Goal: Information Seeking & Learning: Learn about a topic

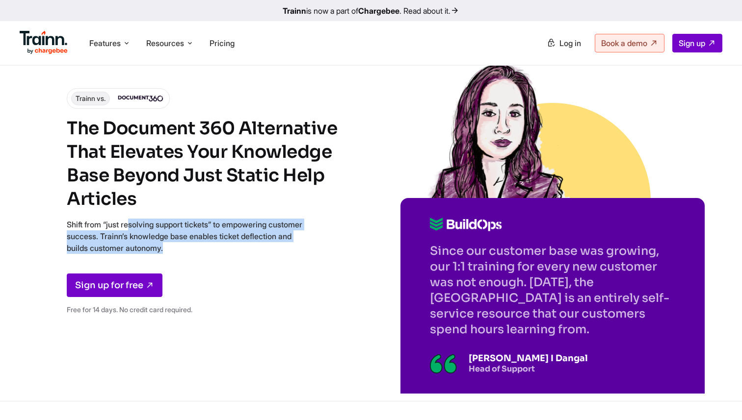
drag, startPoint x: 67, startPoint y: 229, endPoint x: 242, endPoint y: 257, distance: 176.7
click at [242, 257] on div "Trainn vs. The Document 360 Alternative That Elevates Your Knowledge Base Beyon…" at bounding box center [209, 205] width 284 height 234
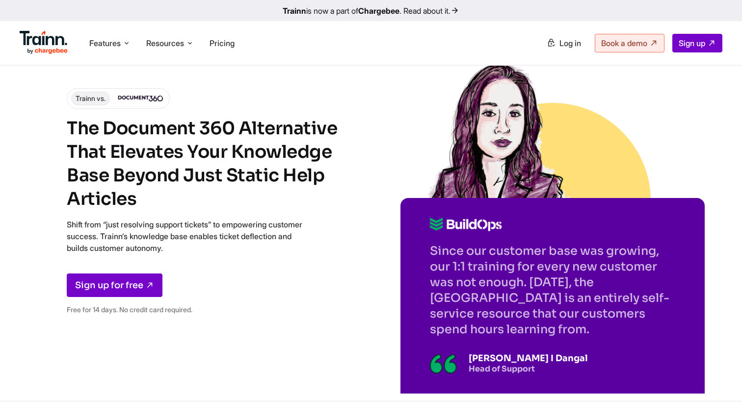
click at [242, 257] on div "Trainn vs. The Document 360 Alternative That Elevates Your Knowledge Base Beyon…" at bounding box center [209, 205] width 284 height 234
drag, startPoint x: 140, startPoint y: 237, endPoint x: 162, endPoint y: 239, distance: 22.2
click at [162, 239] on p "Shift from “just resolving support tickets” to empowering customer success. Tra…" at bounding box center [184, 236] width 235 height 35
click at [161, 237] on p "Shift from “just resolving support tickets” to empowering customer success. Tra…" at bounding box center [184, 236] width 235 height 35
click at [140, 237] on p "Shift from “just resolving support tickets” to empowering customer success. Tra…" at bounding box center [184, 236] width 235 height 35
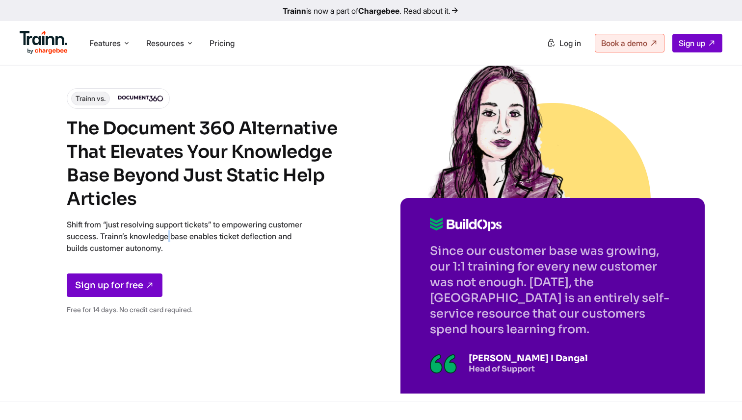
click at [141, 238] on p "Shift from “just resolving support tickets” to empowering customer success. Tra…" at bounding box center [184, 236] width 235 height 35
drag, startPoint x: 141, startPoint y: 238, endPoint x: 229, endPoint y: 239, distance: 88.3
click at [229, 239] on p "Shift from “just resolving support tickets” to empowering customer success. Tra…" at bounding box center [184, 236] width 235 height 35
click at [234, 245] on p "Shift from “just resolving support tickets” to empowering customer success. Tra…" at bounding box center [184, 236] width 235 height 35
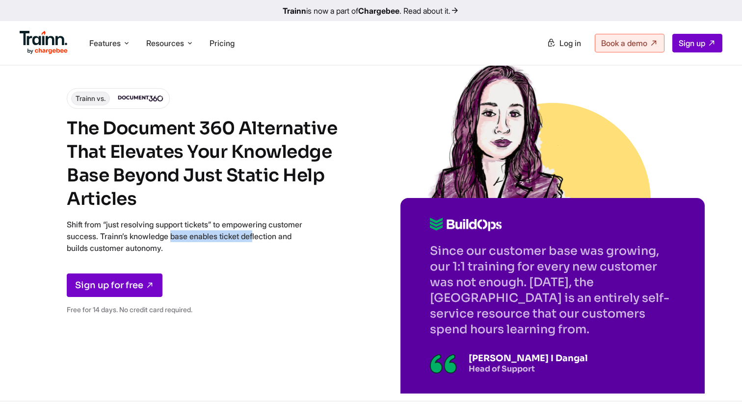
drag, startPoint x: 140, startPoint y: 237, endPoint x: 230, endPoint y: 241, distance: 90.3
click at [230, 241] on p "Shift from “just resolving support tickets” to empowering customer success. Tra…" at bounding box center [184, 236] width 235 height 35
drag, startPoint x: 231, startPoint y: 238, endPoint x: 140, endPoint y: 239, distance: 90.7
click at [140, 239] on p "Shift from “just resolving support tickets” to empowering customer success. Tra…" at bounding box center [184, 236] width 235 height 35
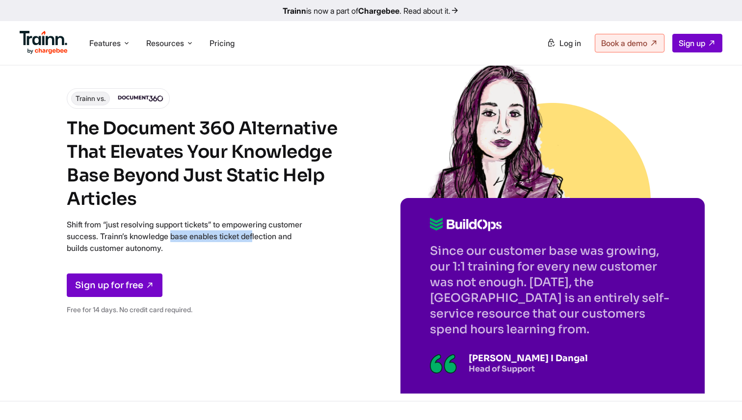
click at [140, 239] on p "Shift from “just resolving support tickets” to empowering customer success. Tra…" at bounding box center [184, 236] width 235 height 35
drag, startPoint x: 140, startPoint y: 236, endPoint x: 231, endPoint y: 232, distance: 91.3
click at [231, 232] on p "Shift from “just resolving support tickets” to empowering customer success. Tra…" at bounding box center [184, 236] width 235 height 35
drag, startPoint x: 230, startPoint y: 233, endPoint x: 139, endPoint y: 238, distance: 91.4
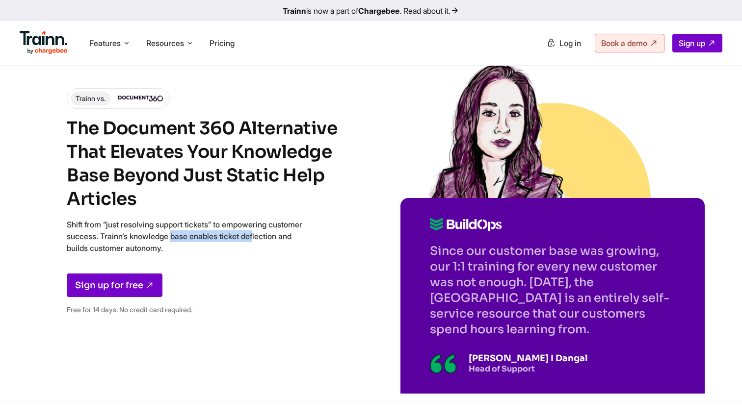
click at [139, 238] on p "Shift from “just resolving support tickets” to empowering customer success. Tra…" at bounding box center [184, 236] width 235 height 35
drag, startPoint x: 170, startPoint y: 233, endPoint x: 229, endPoint y: 238, distance: 59.1
click at [229, 238] on p "Shift from “just resolving support tickets” to empowering customer success. Tra…" at bounding box center [184, 236] width 235 height 35
click at [230, 239] on p "Shift from “just resolving support tickets” to empowering customer success. Tra…" at bounding box center [184, 236] width 235 height 35
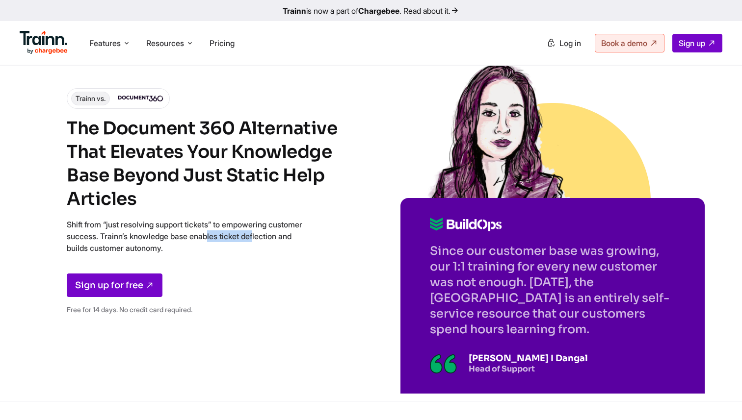
drag, startPoint x: 231, startPoint y: 238, endPoint x: 170, endPoint y: 238, distance: 60.3
click at [170, 238] on p "Shift from “just resolving support tickets” to empowering customer success. Tra…" at bounding box center [184, 236] width 235 height 35
click at [191, 246] on p "Shift from “just resolving support tickets” to empowering customer success. Tra…" at bounding box center [184, 236] width 235 height 35
click at [66, 226] on div "Trainn vs. The Document 360 Alternative That Elevates Your Knowledge Base Beyon…" at bounding box center [371, 200] width 742 height 401
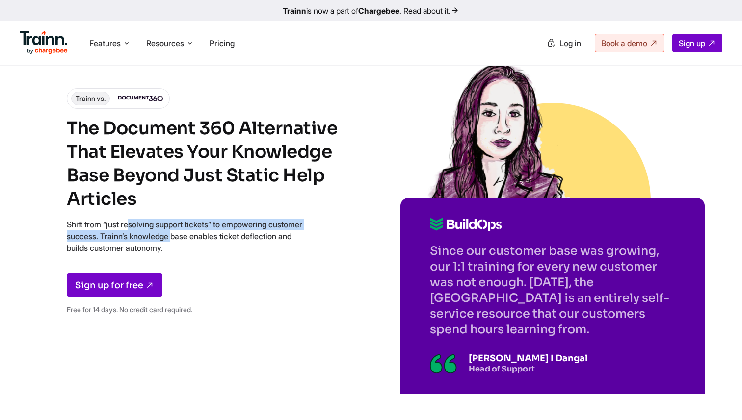
drag, startPoint x: 67, startPoint y: 224, endPoint x: 139, endPoint y: 235, distance: 73.0
click at [139, 235] on p "Shift from “just resolving support tickets” to empowering customer success. Tra…" at bounding box center [184, 236] width 235 height 35
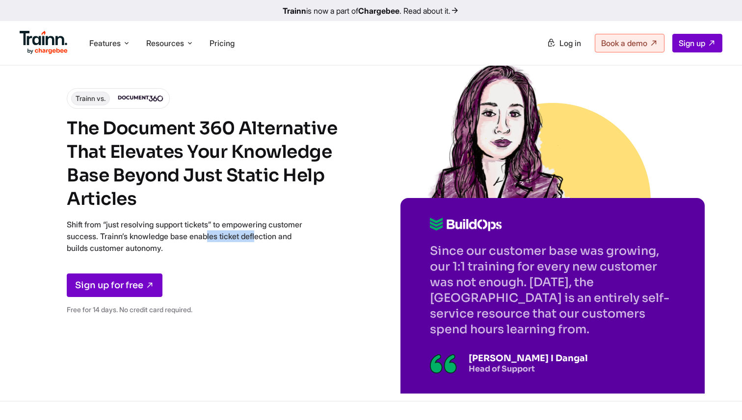
drag, startPoint x: 169, startPoint y: 235, endPoint x: 233, endPoint y: 239, distance: 63.9
click at [233, 239] on p "Shift from “just resolving support tickets” to empowering customer success. Tra…" at bounding box center [184, 236] width 235 height 35
click at [149, 238] on p "Shift from “just resolving support tickets” to empowering customer success. Tra…" at bounding box center [184, 236] width 235 height 35
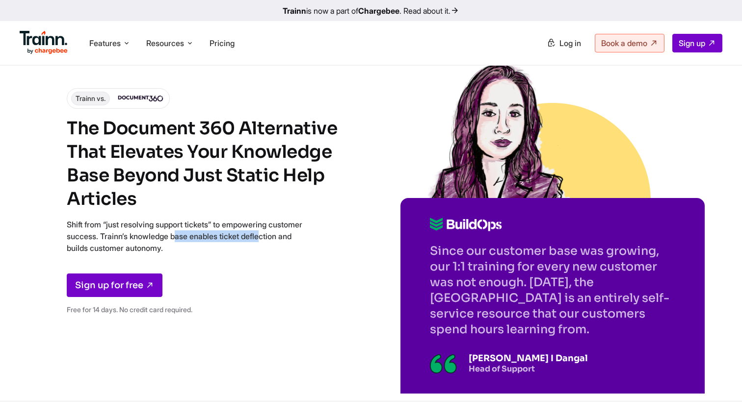
drag, startPoint x: 142, startPoint y: 236, endPoint x: 240, endPoint y: 234, distance: 98.6
click at [240, 234] on p "Shift from “just resolving support tickets” to empowering customer success. Tra…" at bounding box center [184, 236] width 235 height 35
click at [201, 234] on p "Shift from “just resolving support tickets” to empowering customer success. Tra…" at bounding box center [184, 236] width 235 height 35
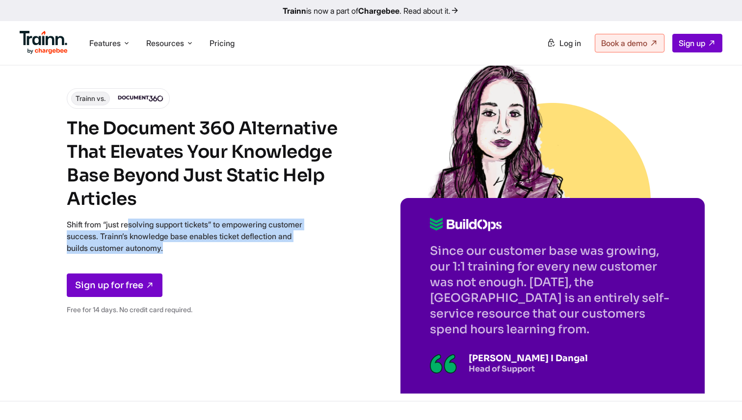
drag, startPoint x: 63, startPoint y: 218, endPoint x: 229, endPoint y: 267, distance: 173.2
click at [229, 267] on div "Trainn vs. The Document 360 Alternative That Elevates Your Knowledge Base Beyon…" at bounding box center [371, 200] width 742 height 401
click at [229, 267] on div "Trainn vs. The Document 360 Alternative That Elevates Your Knowledge Base Beyon…" at bounding box center [209, 205] width 284 height 234
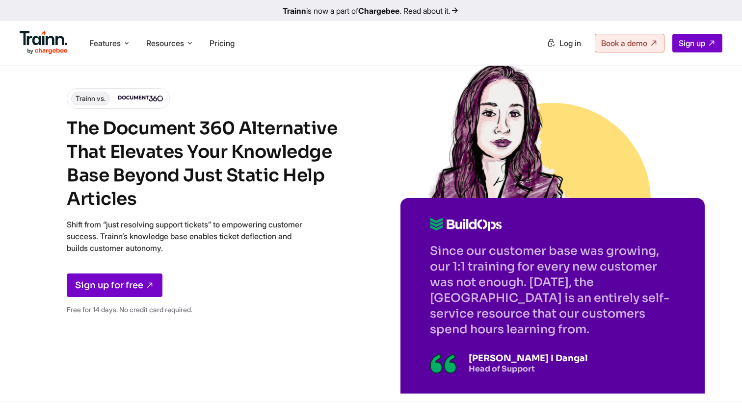
click at [226, 247] on p "Shift from “just resolving support tickets” to empowering customer success. Tra…" at bounding box center [184, 236] width 235 height 35
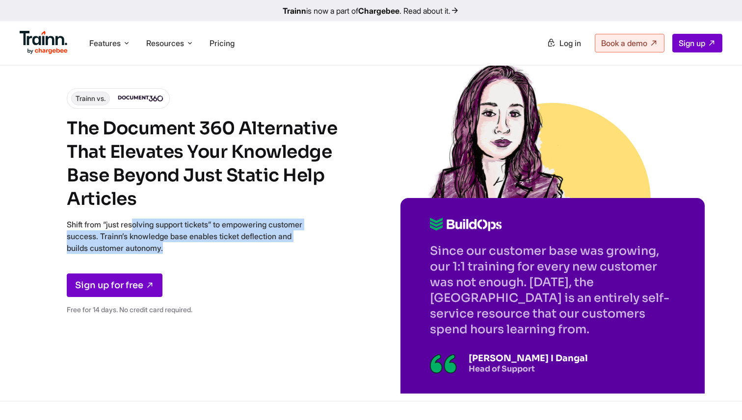
drag, startPoint x: 72, startPoint y: 224, endPoint x: 269, endPoint y: 260, distance: 200.5
click at [269, 260] on div "Trainn vs. The Document 360 Alternative That Elevates Your Knowledge Base Beyon…" at bounding box center [209, 205] width 284 height 234
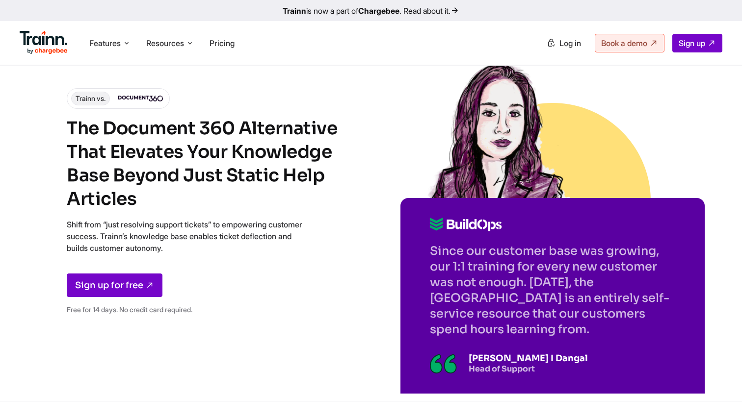
click at [264, 255] on div "Trainn vs. The Document 360 Alternative That Elevates Your Knowledge Base Beyon…" at bounding box center [209, 205] width 284 height 234
drag, startPoint x: 60, startPoint y: 224, endPoint x: 250, endPoint y: 247, distance: 191.2
click at [250, 247] on div "Trainn vs. The Document 360 Alternative That Elevates Your Knowledge Base Beyon…" at bounding box center [371, 200] width 742 height 401
click at [250, 247] on p "Shift from “just resolving support tickets” to empowering customer success. Tra…" at bounding box center [184, 236] width 235 height 35
drag, startPoint x: 165, startPoint y: 236, endPoint x: 233, endPoint y: 236, distance: 68.2
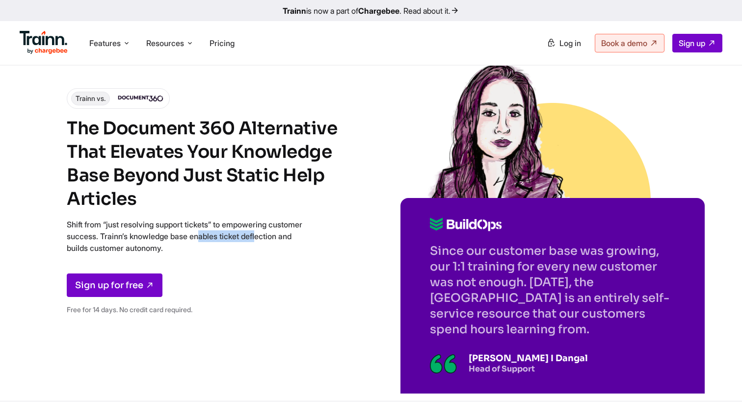
click at [234, 236] on p "Shift from “just resolving support tickets” to empowering customer success. Tra…" at bounding box center [184, 236] width 235 height 35
click at [233, 236] on p "Shift from “just resolving support tickets” to empowering customer success. Tra…" at bounding box center [184, 236] width 235 height 35
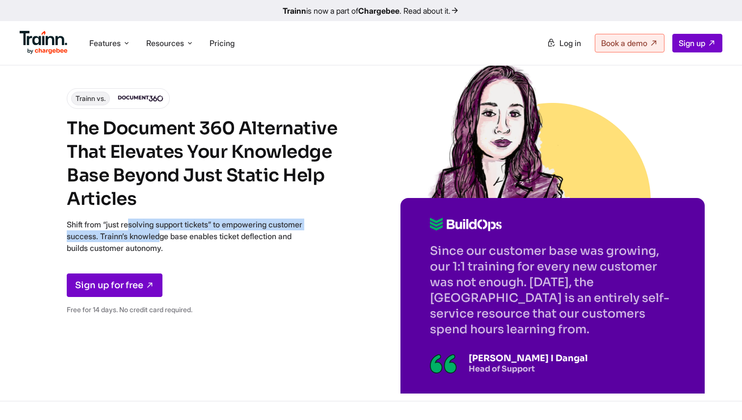
drag, startPoint x: 65, startPoint y: 222, endPoint x: 131, endPoint y: 240, distance: 69.0
click at [132, 240] on div "Trainn vs. The Document 360 Alternative That Elevates Your Knowledge Base Beyon…" at bounding box center [371, 200] width 742 height 401
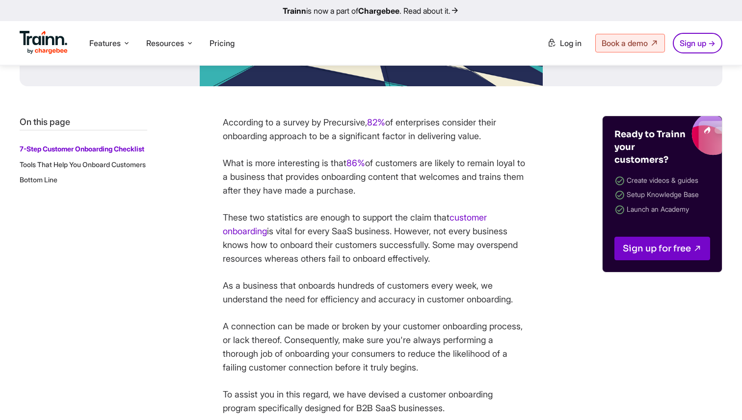
scroll to position [400, 0]
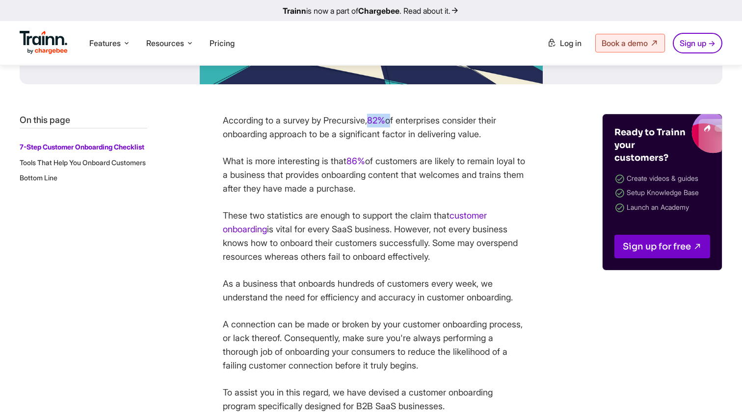
drag, startPoint x: 374, startPoint y: 114, endPoint x: 396, endPoint y: 123, distance: 23.8
click at [396, 123] on p "According to a survey by Precursive, 82% of enterprises consider their onboardi…" at bounding box center [375, 127] width 304 height 27
drag, startPoint x: 372, startPoint y: 118, endPoint x: 408, endPoint y: 122, distance: 36.5
click at [408, 122] on p "According to a survey by Precursive, 82% of enterprises consider their onboardi…" at bounding box center [375, 127] width 304 height 27
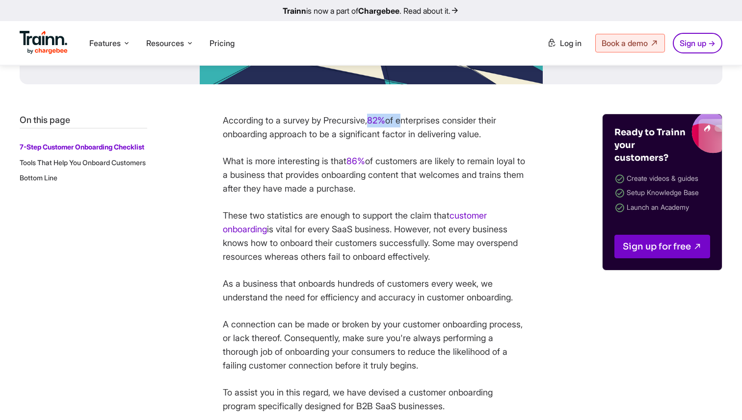
click at [408, 122] on p "According to a survey by Precursive, 82% of enterprises consider their onboardi…" at bounding box center [375, 127] width 304 height 27
drag, startPoint x: 217, startPoint y: 125, endPoint x: 371, endPoint y: 127, distance: 154.0
click at [403, 165] on p "What is more interesting is that 86% of customers are likely to remain loyal to…" at bounding box center [375, 174] width 304 height 41
drag, startPoint x: 398, startPoint y: 121, endPoint x: 492, endPoint y: 139, distance: 95.8
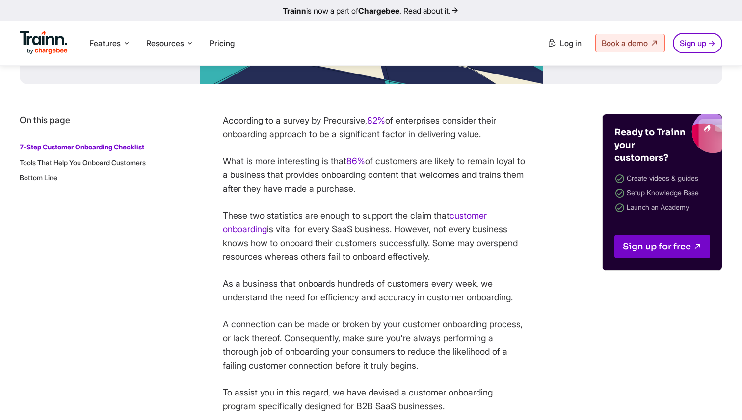
click at [492, 139] on p "According to a survey by Precursive, 82% of enterprises consider their onboardi…" at bounding box center [375, 127] width 304 height 27
drag, startPoint x: 374, startPoint y: 121, endPoint x: 391, endPoint y: 122, distance: 17.7
click at [391, 122] on p "According to a survey by Precursive, 82% of enterprises consider their onboardi…" at bounding box center [375, 127] width 304 height 27
click at [395, 125] on p "According to a survey by Precursive, 82% of enterprises consider their onboardi…" at bounding box center [375, 127] width 304 height 27
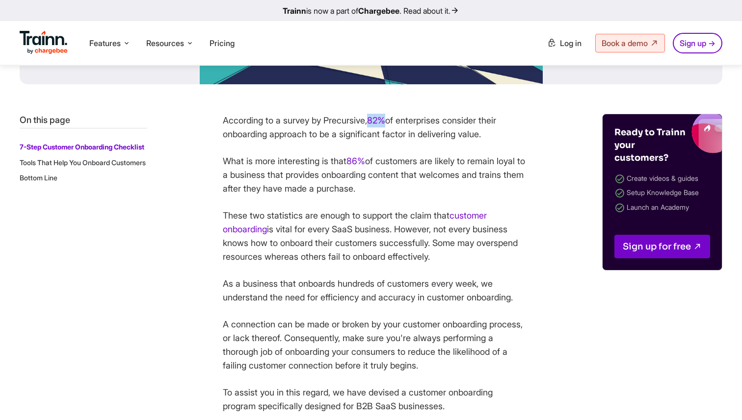
drag, startPoint x: 394, startPoint y: 120, endPoint x: 374, endPoint y: 119, distance: 20.2
click at [374, 119] on p "According to a survey by Precursive, 82% of enterprises consider their onboardi…" at bounding box center [375, 127] width 304 height 27
click at [434, 127] on p "According to a survey by Precursive, 82% of enterprises consider their onboardi…" at bounding box center [375, 127] width 304 height 27
drag, startPoint x: 373, startPoint y: 121, endPoint x: 496, endPoint y: 140, distance: 124.6
click at [496, 140] on p "According to a survey by Precursive, 82% of enterprises consider their onboardi…" at bounding box center [375, 127] width 304 height 27
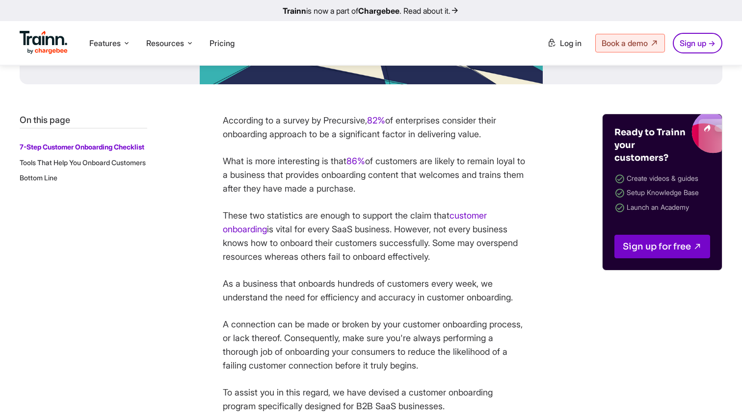
click at [496, 140] on p "According to a survey by Precursive, 82% of enterprises consider their onboardi…" at bounding box center [375, 127] width 304 height 27
drag, startPoint x: 220, startPoint y: 121, endPoint x: 370, endPoint y: 121, distance: 150.6
click at [453, 131] on p "According to a survey by Precursive, 82% of enterprises consider their onboardi…" at bounding box center [375, 127] width 304 height 27
drag, startPoint x: 219, startPoint y: 122, endPoint x: 369, endPoint y: 124, distance: 150.6
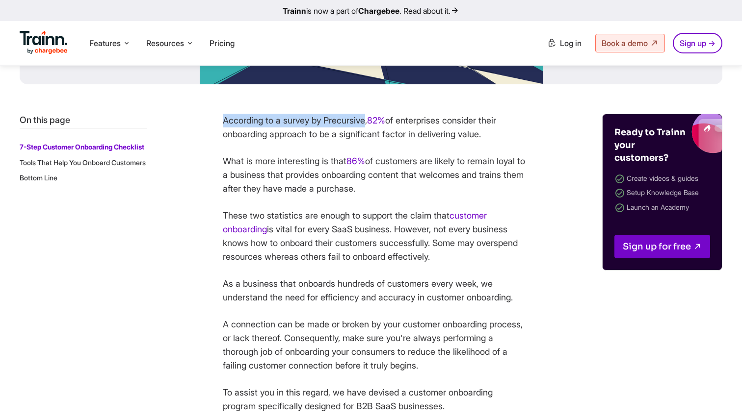
click at [369, 124] on p "According to a survey by Precursive, 82% of enterprises consider their onboardi…" at bounding box center [375, 127] width 304 height 27
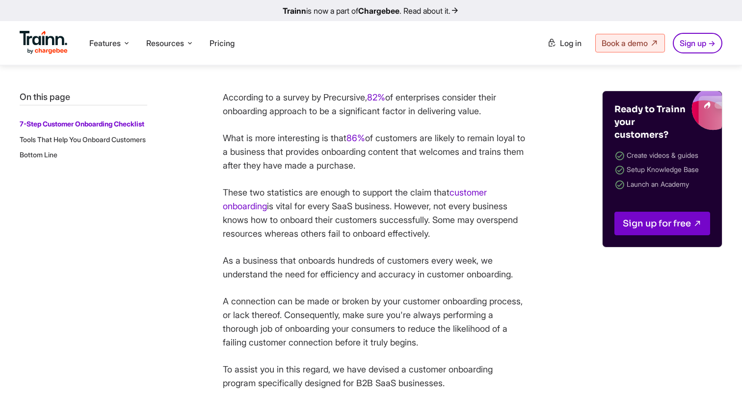
scroll to position [425, 0]
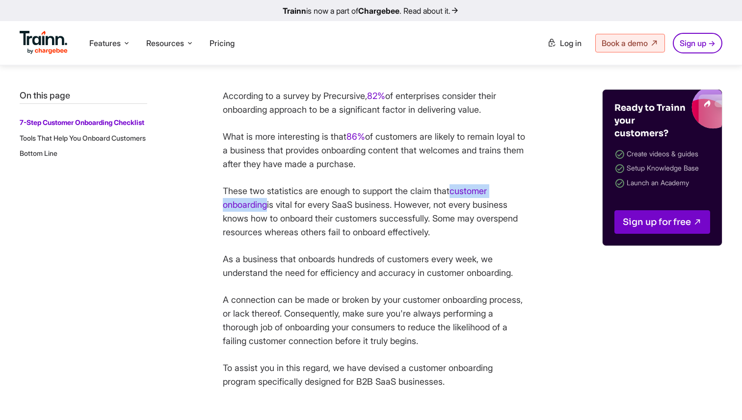
click at [406, 227] on p "These two statistics are enough to support the claim that customer onboarding i…" at bounding box center [375, 211] width 304 height 55
click at [293, 207] on p "These two statistics are enough to support the claim that customer onboarding i…" at bounding box center [375, 211] width 304 height 55
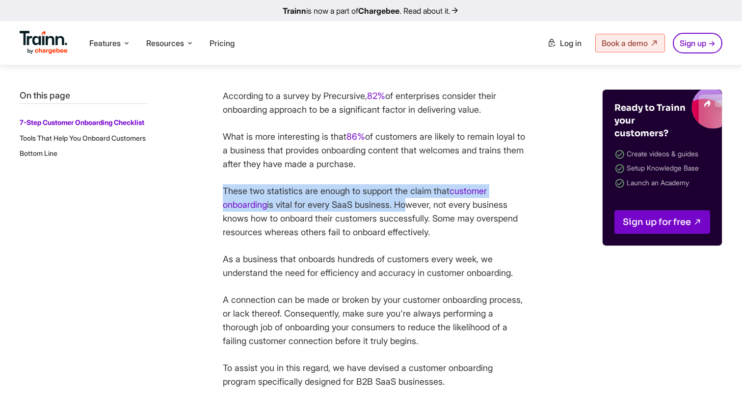
drag, startPoint x: 222, startPoint y: 193, endPoint x: 409, endPoint y: 204, distance: 187.7
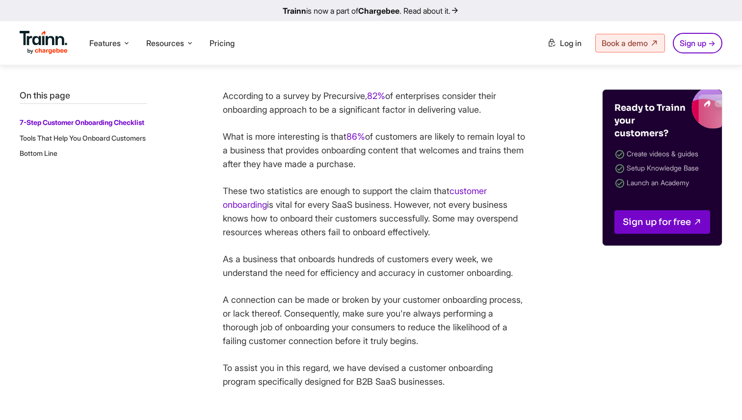
click at [490, 203] on p "These two statistics are enough to support the claim that customer onboarding i…" at bounding box center [375, 211] width 304 height 55
click at [403, 186] on p "These two statistics are enough to support the claim that customer onboarding i…" at bounding box center [375, 211] width 304 height 55
drag, startPoint x: 456, startPoint y: 194, endPoint x: 269, endPoint y: 208, distance: 186.9
click at [269, 208] on p "These two statistics are enough to support the claim that customer onboarding i…" at bounding box center [375, 211] width 304 height 55
click at [331, 184] on p "These two statistics are enough to support the claim that customer onboarding i…" at bounding box center [375, 211] width 304 height 55
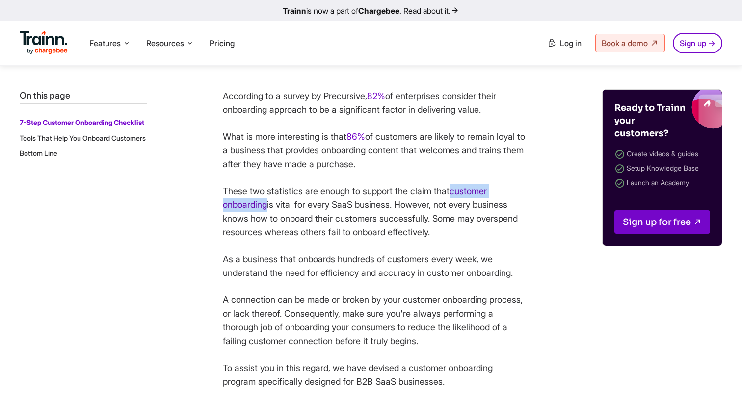
drag, startPoint x: 456, startPoint y: 193, endPoint x: 268, endPoint y: 209, distance: 188.5
click at [268, 209] on p "These two statistics are enough to support the claim that customer onboarding i…" at bounding box center [375, 211] width 304 height 55
click at [377, 214] on p "These two statistics are enough to support the claim that customer onboarding i…" at bounding box center [375, 211] width 304 height 55
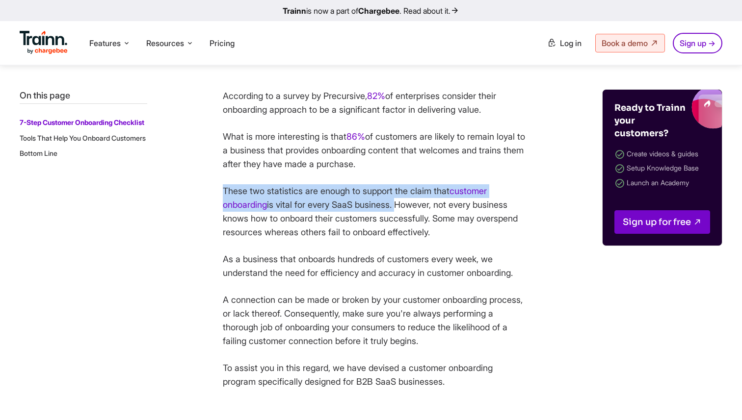
drag, startPoint x: 221, startPoint y: 192, endPoint x: 399, endPoint y: 204, distance: 178.9
click at [399, 203] on p "These two statistics are enough to support the claim that customer onboarding i…" at bounding box center [375, 211] width 304 height 55
drag, startPoint x: 218, startPoint y: 193, endPoint x: 401, endPoint y: 208, distance: 183.6
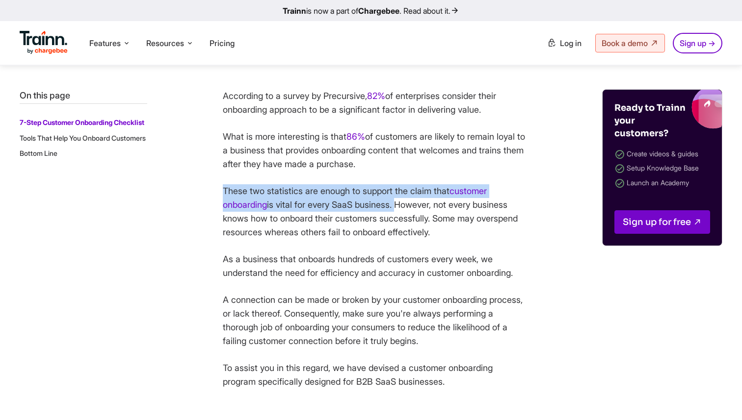
click at [401, 208] on p "These two statistics are enough to support the claim that customer onboarding i…" at bounding box center [375, 211] width 304 height 55
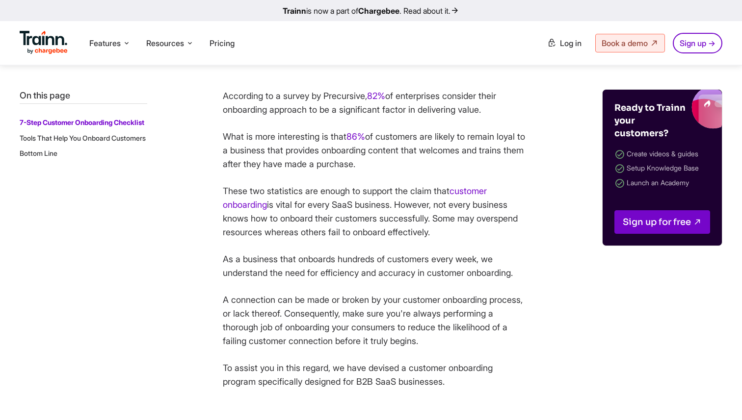
click at [232, 192] on p "These two statistics are enough to support the claim that customer onboarding i…" at bounding box center [375, 211] width 304 height 55
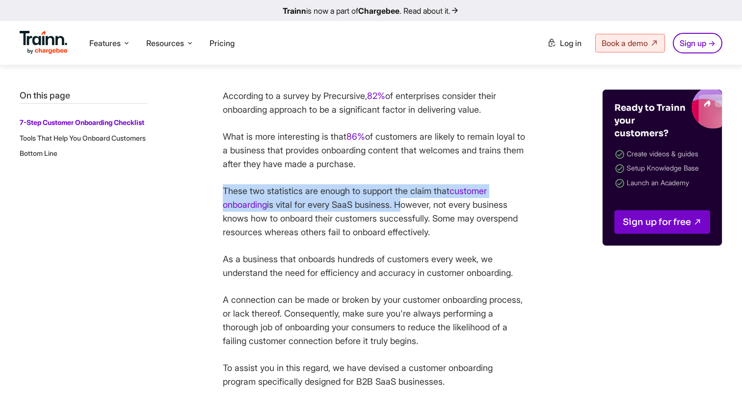
drag, startPoint x: 224, startPoint y: 192, endPoint x: 402, endPoint y: 205, distance: 178.0
click at [402, 205] on p "These two statistics are enough to support the claim that customer onboarding i…" at bounding box center [375, 211] width 304 height 55
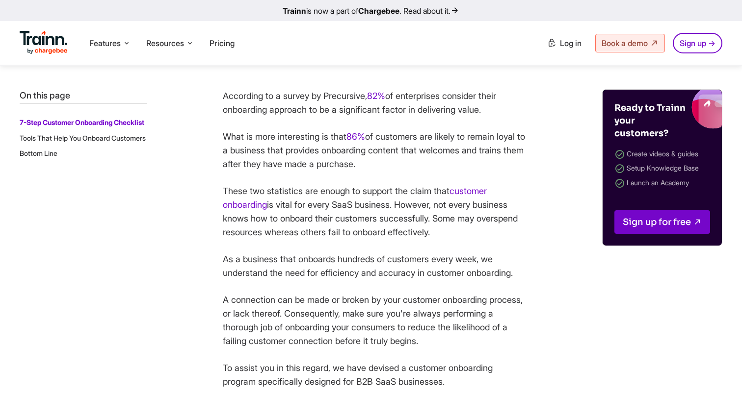
click at [280, 208] on p "These two statistics are enough to support the claim that customer onboarding i…" at bounding box center [375, 211] width 304 height 55
drag, startPoint x: 221, startPoint y: 187, endPoint x: 367, endPoint y: 193, distance: 146.3
click at [367, 193] on p "These two statistics are enough to support the claim that customer onboarding i…" at bounding box center [375, 211] width 304 height 55
drag, startPoint x: 455, startPoint y: 193, endPoint x: 271, endPoint y: 205, distance: 184.8
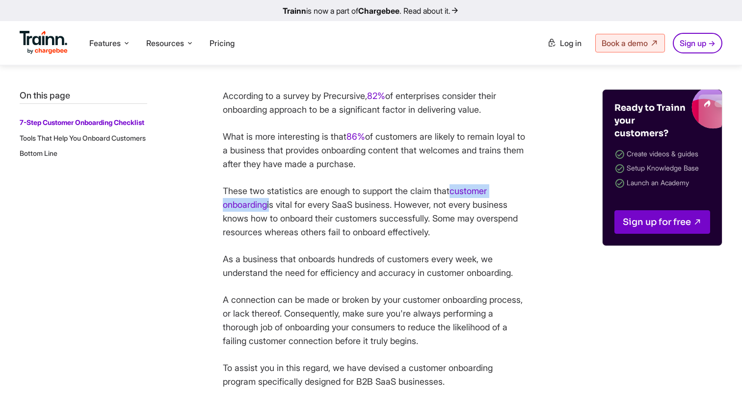
click at [271, 205] on p "These two statistics are enough to support the claim that customer onboarding i…" at bounding box center [375, 211] width 304 height 55
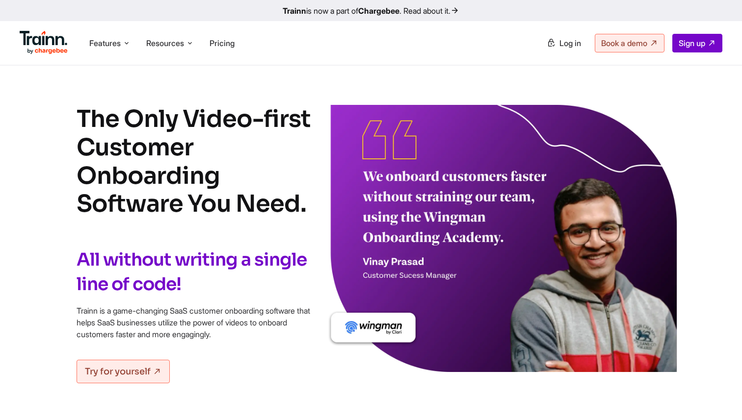
drag, startPoint x: 77, startPoint y: 120, endPoint x: 307, endPoint y: 213, distance: 247.9
click at [307, 213] on h1 "The Only Video-first Customer Onboarding Software You Need." at bounding box center [194, 161] width 235 height 113
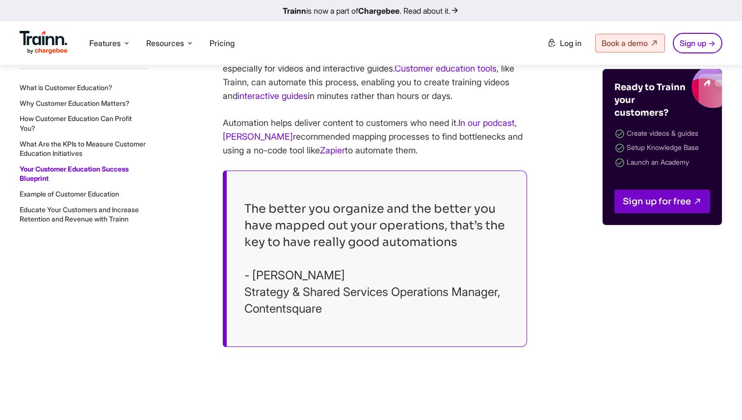
scroll to position [9319, 0]
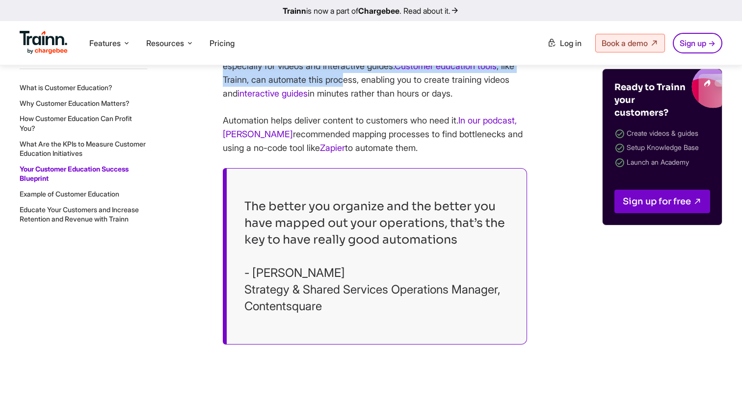
drag, startPoint x: 224, startPoint y: 177, endPoint x: 362, endPoint y: 197, distance: 139.2
click at [362, 101] on p "Creating content in multiple formats is essential but time-consuming, especiall…" at bounding box center [375, 73] width 304 height 55
click at [364, 101] on p "Creating content in multiple formats is essential but time-consuming, especiall…" at bounding box center [375, 73] width 304 height 55
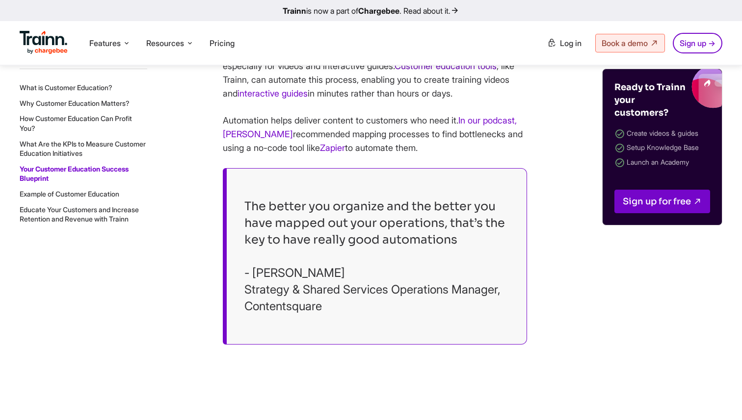
click at [415, 71] on link "Customer education tools" at bounding box center [445, 66] width 102 height 10
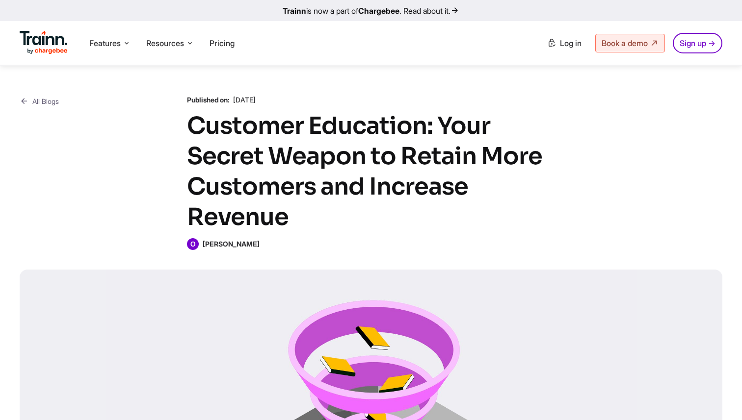
scroll to position [9319, 0]
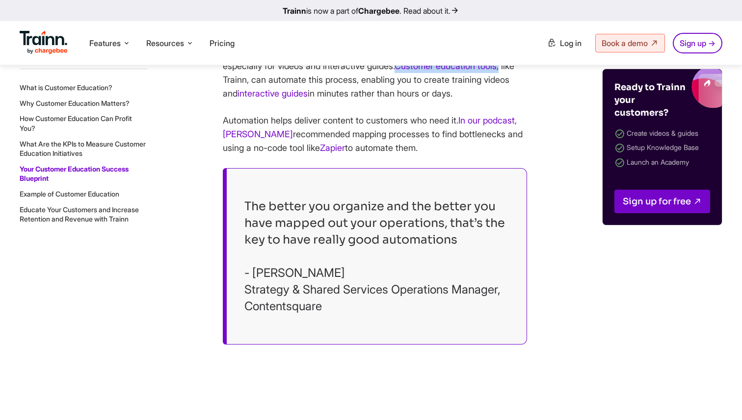
drag, startPoint x: 400, startPoint y: 189, endPoint x: 511, endPoint y: 190, distance: 110.8
click at [511, 101] on p "Creating content in multiple formats is essential but time-consuming, especiall…" at bounding box center [375, 73] width 304 height 55
click at [523, 101] on p "Creating content in multiple formats is essential but time-consuming, especiall…" at bounding box center [375, 73] width 304 height 55
drag, startPoint x: 239, startPoint y: 205, endPoint x: 265, endPoint y: 203, distance: 26.0
click at [265, 101] on p "Creating content in multiple formats is essential but time-consuming, especiall…" at bounding box center [375, 73] width 304 height 55
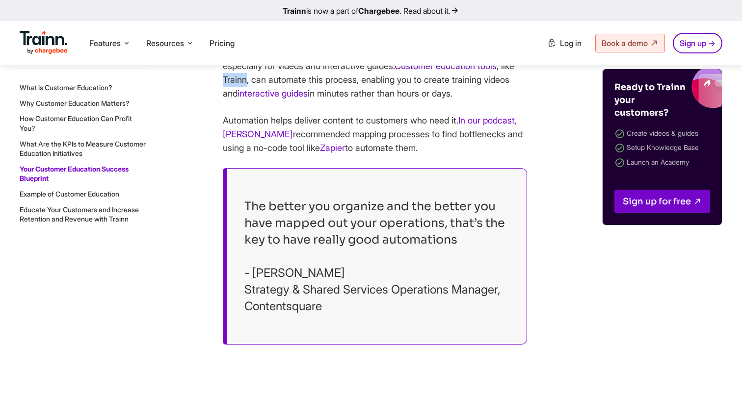
click at [404, 71] on link "Customer education tools" at bounding box center [445, 66] width 102 height 10
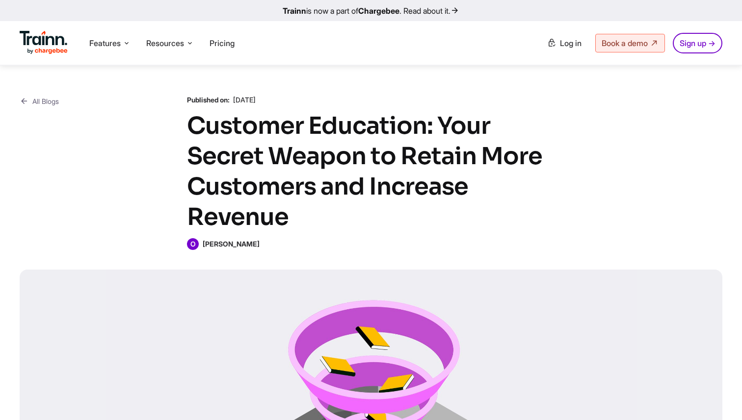
scroll to position [9319, 0]
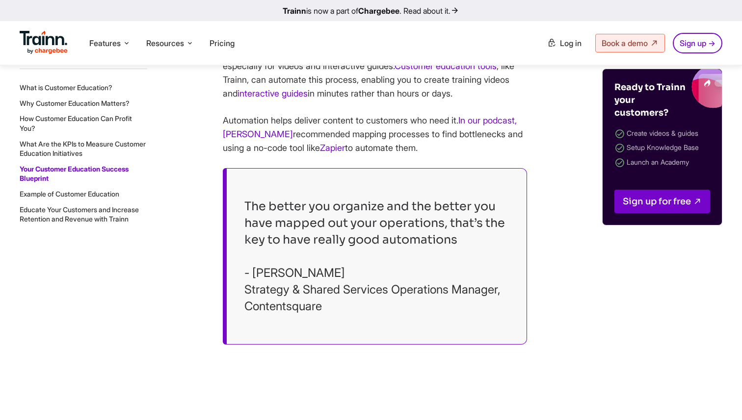
click at [399, 101] on p "Creating content in multiple formats is essential but time-consuming, especiall…" at bounding box center [375, 73] width 304 height 55
drag, startPoint x: 402, startPoint y: 190, endPoint x: 264, endPoint y: 203, distance: 138.8
click at [264, 101] on p "Creating content in multiple formats is essential but time-consuming, especiall…" at bounding box center [375, 73] width 304 height 55
click at [341, 101] on p "Creating content in multiple formats is essential but time-consuming, especiall…" at bounding box center [375, 73] width 304 height 55
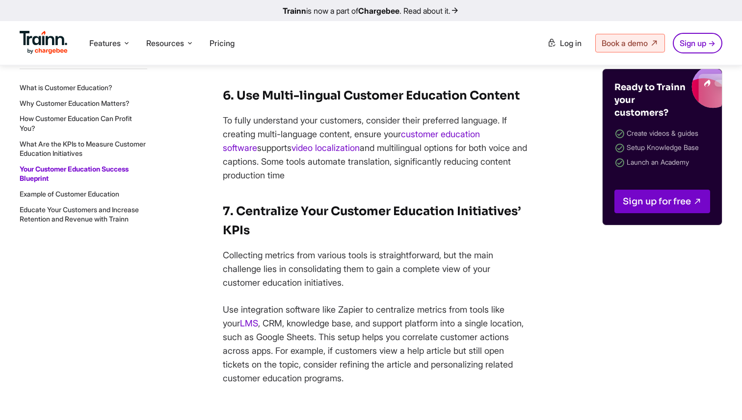
scroll to position [10082, 0]
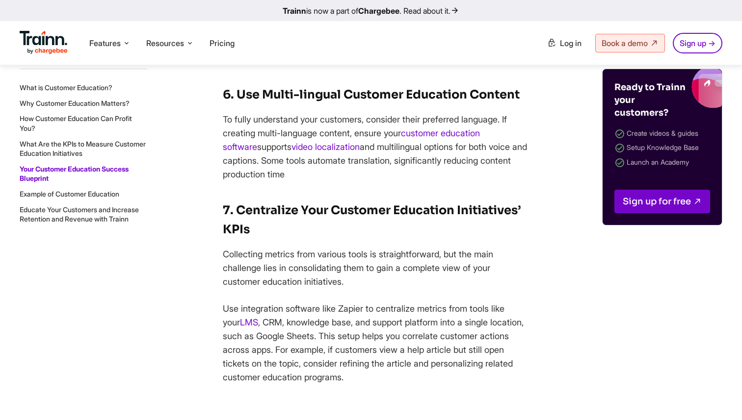
drag, startPoint x: 215, startPoint y: 243, endPoint x: 293, endPoint y: 231, distance: 78.3
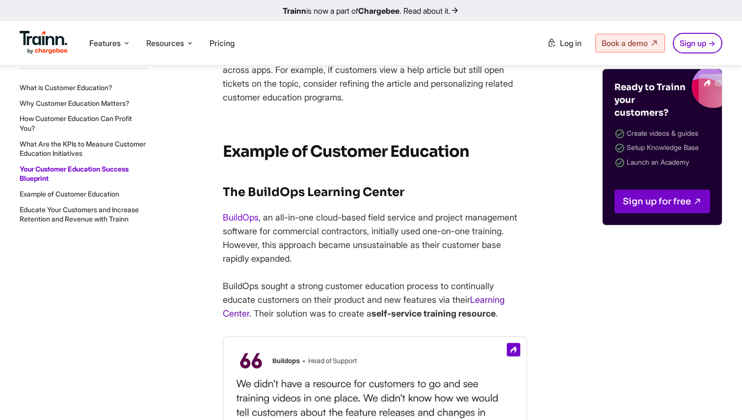
scroll to position [10359, 0]
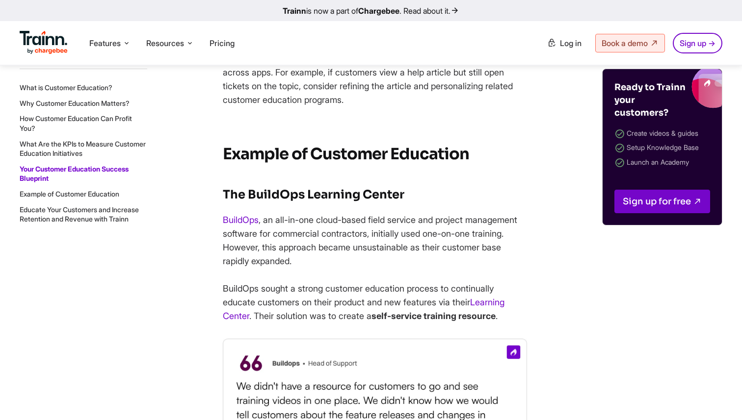
drag, startPoint x: 224, startPoint y: 157, endPoint x: 508, endPoint y: 160, distance: 284.0
click at [508, 107] on p "Use integration software like Zapier to centralize metrics from tools like your…" at bounding box center [375, 66] width 304 height 82
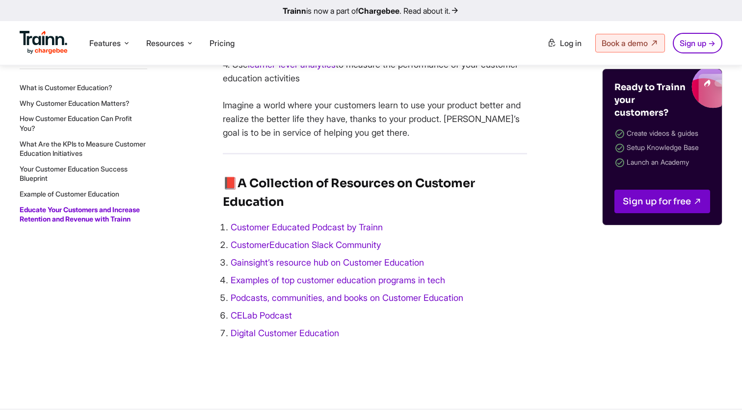
scroll to position [11274, 0]
drag, startPoint x: 437, startPoint y: 95, endPoint x: 521, endPoint y: 96, distance: 83.9
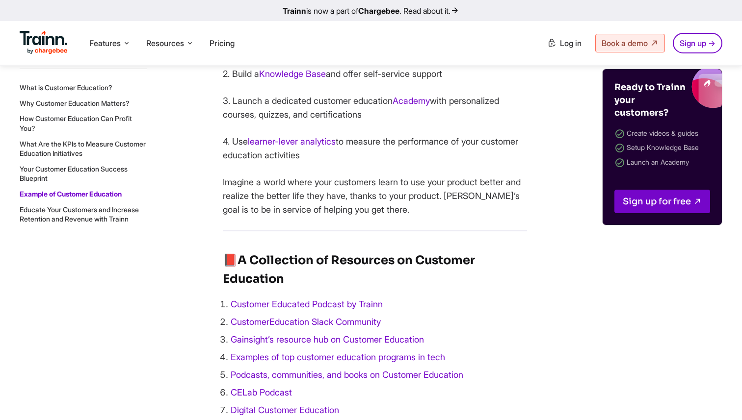
scroll to position [11195, 0]
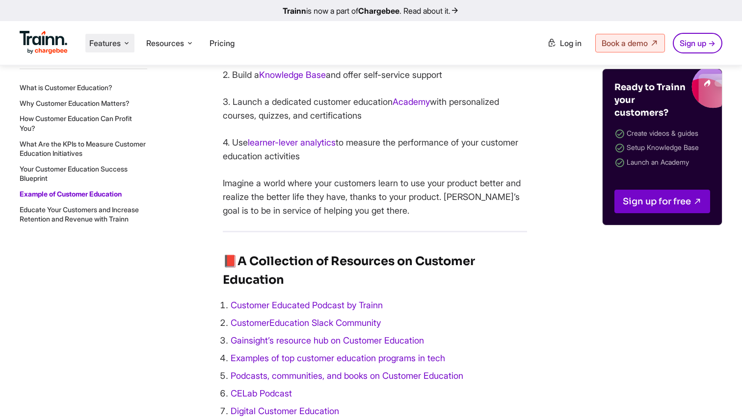
click at [105, 44] on span "Features" at bounding box center [104, 43] width 31 height 11
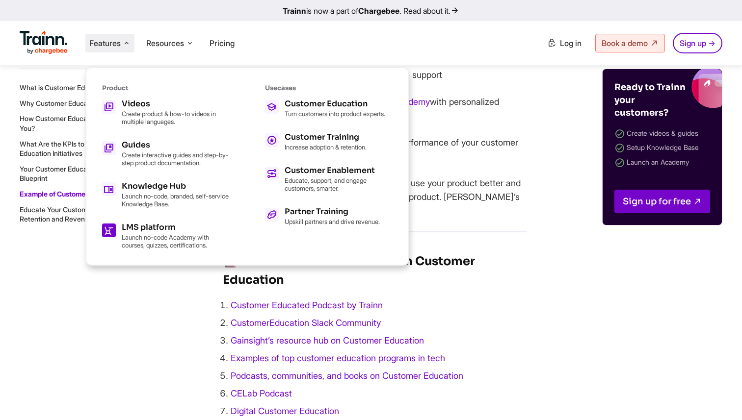
click at [113, 232] on icon at bounding box center [108, 230] width 10 height 17
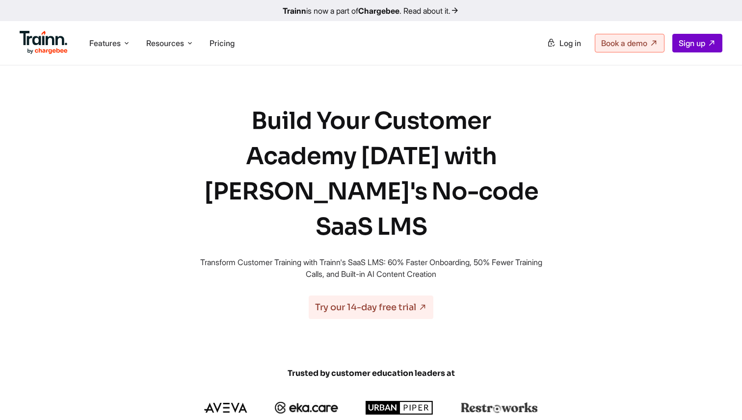
scroll to position [1, 0]
drag, startPoint x: 203, startPoint y: 226, endPoint x: 476, endPoint y: 241, distance: 273.6
click at [476, 257] on p "Transform Customer Training with Trainn's SaaS LMS: 60% Faster Onboarding, 50% …" at bounding box center [370, 269] width 353 height 24
click at [244, 257] on p "Transform Customer Training with Trainn's SaaS LMS: 60% Faster Onboarding, 50% …" at bounding box center [370, 269] width 353 height 24
drag, startPoint x: 242, startPoint y: 226, endPoint x: 443, endPoint y: 238, distance: 201.0
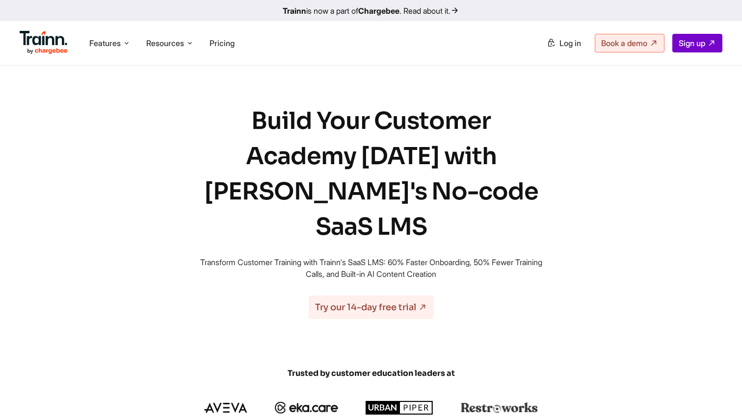
click at [443, 257] on p "Transform Customer Training with Trainn's SaaS LMS: 60% Faster Onboarding, 50% …" at bounding box center [370, 269] width 353 height 24
click at [461, 257] on p "Transform Customer Training with Trainn's SaaS LMS: 60% Faster Onboarding, 50% …" at bounding box center [370, 269] width 353 height 24
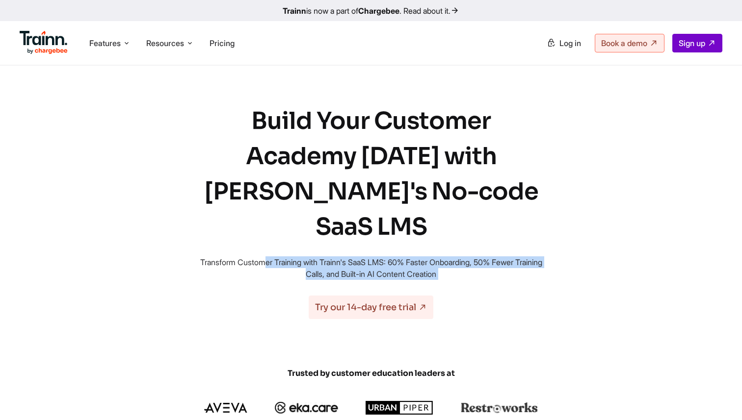
drag, startPoint x: 208, startPoint y: 229, endPoint x: 528, endPoint y: 255, distance: 320.3
click at [528, 255] on div "Build Your Customer Academy [DATE] with [PERSON_NAME]'s No-code SaaS LMS Transf…" at bounding box center [370, 211] width 353 height 216
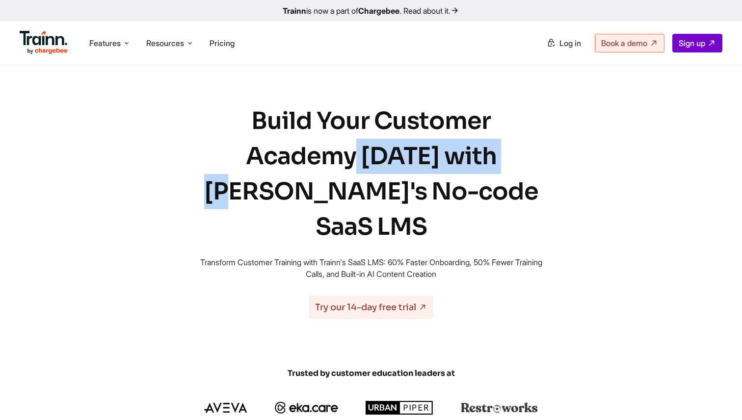
drag, startPoint x: 329, startPoint y: 118, endPoint x: 597, endPoint y: 116, distance: 268.3
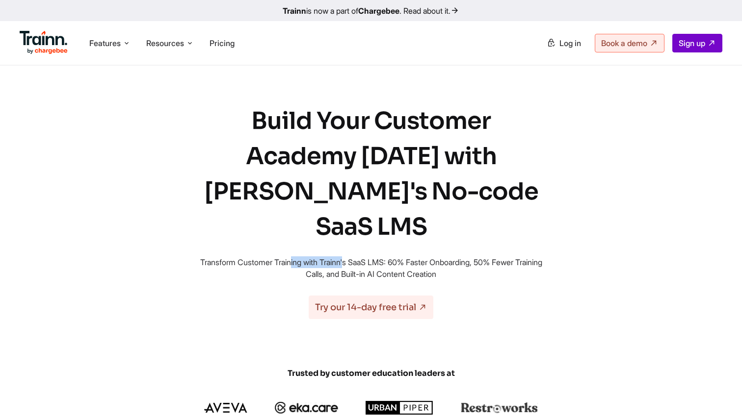
drag, startPoint x: 242, startPoint y: 226, endPoint x: 308, endPoint y: 226, distance: 66.2
click at [304, 257] on p "Transform Customer Training with Trainn's SaaS LMS: 60% Faster Onboarding, 50% …" at bounding box center [370, 269] width 353 height 24
drag, startPoint x: 428, startPoint y: 226, endPoint x: 485, endPoint y: 227, distance: 57.4
click at [486, 257] on p "Transform Customer Training with Trainn's SaaS LMS: 60% Faster Onboarding, 50% …" at bounding box center [370, 269] width 353 height 24
drag, startPoint x: 293, startPoint y: 244, endPoint x: 343, endPoint y: 244, distance: 50.5
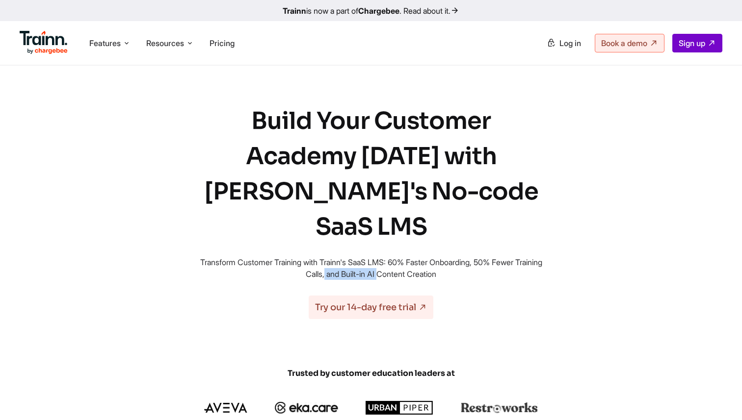
click at [343, 257] on p "Transform Customer Training with Trainn's SaaS LMS: 60% Faster Onboarding, 50% …" at bounding box center [370, 269] width 353 height 24
drag, startPoint x: 400, startPoint y: 243, endPoint x: 477, endPoint y: 243, distance: 77.0
click at [475, 257] on p "Transform Customer Training with Trainn's SaaS LMS: 60% Faster Onboarding, 50% …" at bounding box center [370, 269] width 353 height 24
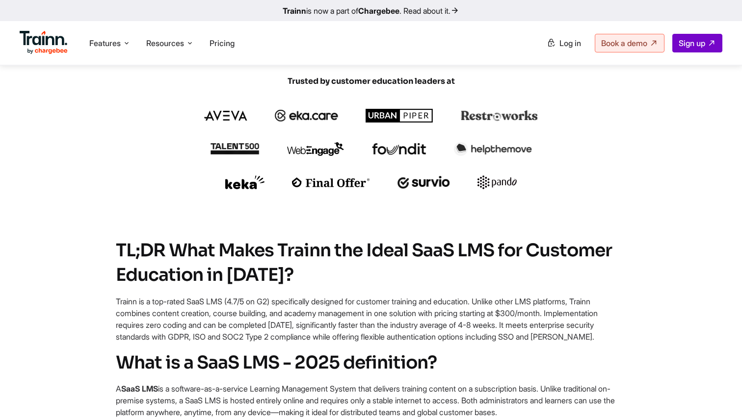
scroll to position [329, 0]
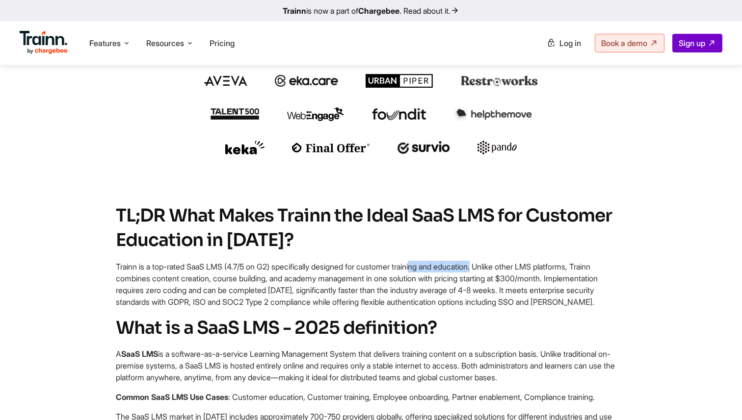
drag, startPoint x: 375, startPoint y: 231, endPoint x: 438, endPoint y: 230, distance: 63.3
click at [438, 261] on p "Trainn is a top-rated SaaS LMS (4.7/5 on G2) specifically designed for customer…" at bounding box center [371, 284] width 510 height 47
drag, startPoint x: 457, startPoint y: 231, endPoint x: 494, endPoint y: 231, distance: 36.8
click at [494, 261] on p "Trainn is a top-rated SaaS LMS (4.7/5 on G2) specifically designed for customer…" at bounding box center [371, 284] width 510 height 47
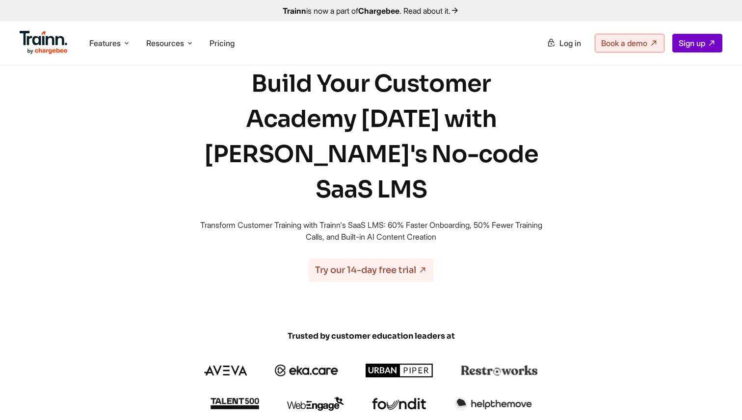
scroll to position [0, 0]
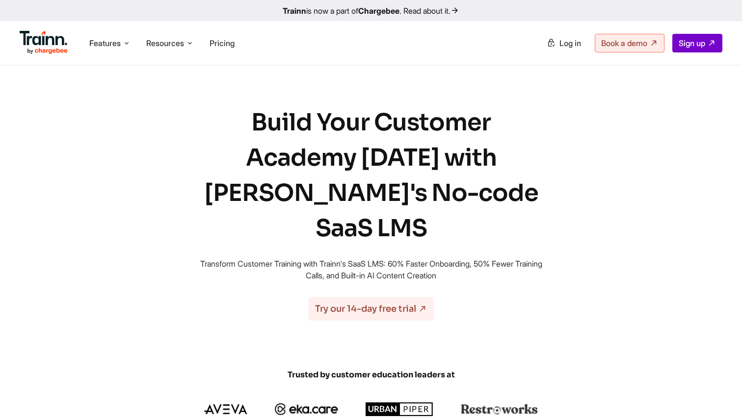
drag, startPoint x: 276, startPoint y: 123, endPoint x: 549, endPoint y: 200, distance: 283.7
click at [404, 258] on p "Transform Customer Training with Trainn's SaaS LMS: 60% Faster Onboarding, 50% …" at bounding box center [370, 270] width 353 height 24
drag, startPoint x: 253, startPoint y: 227, endPoint x: 290, endPoint y: 227, distance: 37.3
click at [290, 258] on p "Transform Customer Training with Trainn's SaaS LMS: 60% Faster Onboarding, 50% …" at bounding box center [370, 270] width 353 height 24
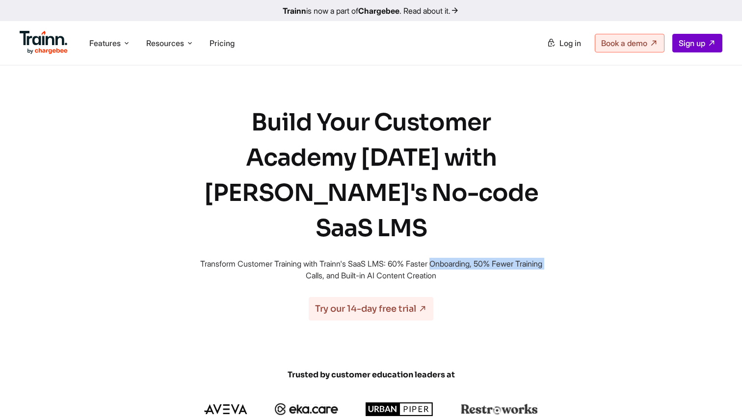
drag, startPoint x: 423, startPoint y: 227, endPoint x: 516, endPoint y: 227, distance: 93.2
click at [516, 258] on p "Transform Customer Training with Trainn's SaaS LMS: 60% Faster Onboarding, 50% …" at bounding box center [370, 270] width 353 height 24
drag, startPoint x: 517, startPoint y: 228, endPoint x: 526, endPoint y: 228, distance: 8.3
click at [526, 258] on p "Transform Customer Training with Trainn's SaaS LMS: 60% Faster Onboarding, 50% …" at bounding box center [370, 270] width 353 height 24
drag, startPoint x: 381, startPoint y: 238, endPoint x: 460, endPoint y: 242, distance: 79.1
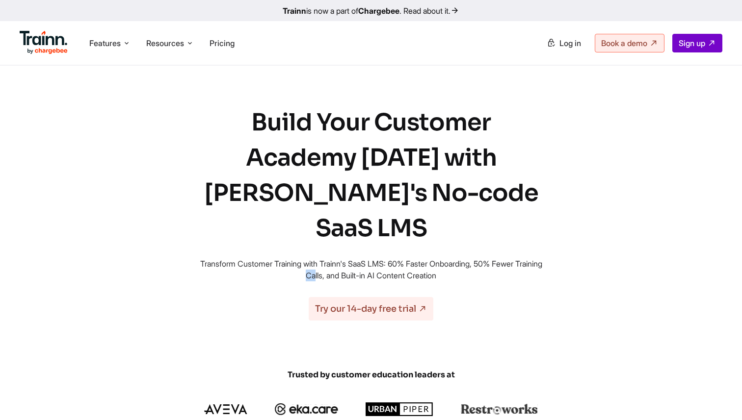
click at [460, 258] on p "Transform Customer Training with Trainn's SaaS LMS: 60% Faster Onboarding, 50% …" at bounding box center [370, 270] width 353 height 24
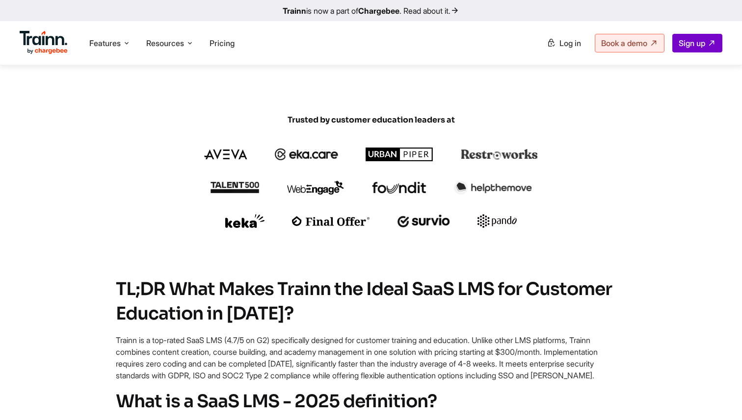
scroll to position [324, 0]
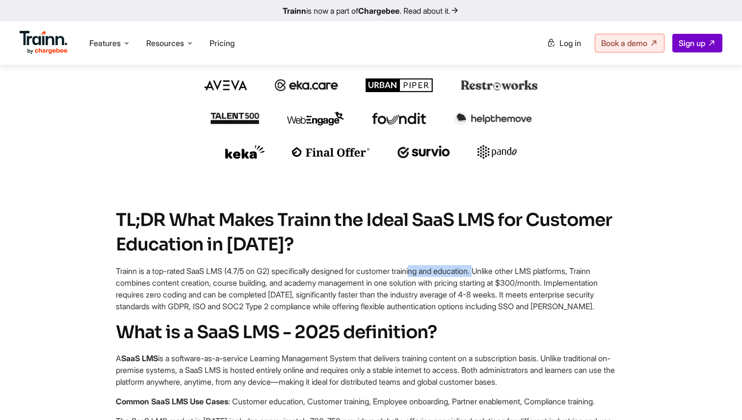
drag, startPoint x: 374, startPoint y: 239, endPoint x: 441, endPoint y: 238, distance: 67.2
click at [442, 265] on p "Trainn is a top-rated SaaS LMS (4.7/5 on G2) specifically designed for customer…" at bounding box center [371, 288] width 510 height 47
drag, startPoint x: 467, startPoint y: 236, endPoint x: 494, endPoint y: 236, distance: 27.5
click at [495, 265] on p "Trainn is a top-rated SaaS LMS (4.7/5 on G2) specifically designed for customer…" at bounding box center [371, 288] width 510 height 47
drag, startPoint x: 222, startPoint y: 250, endPoint x: 291, endPoint y: 250, distance: 69.2
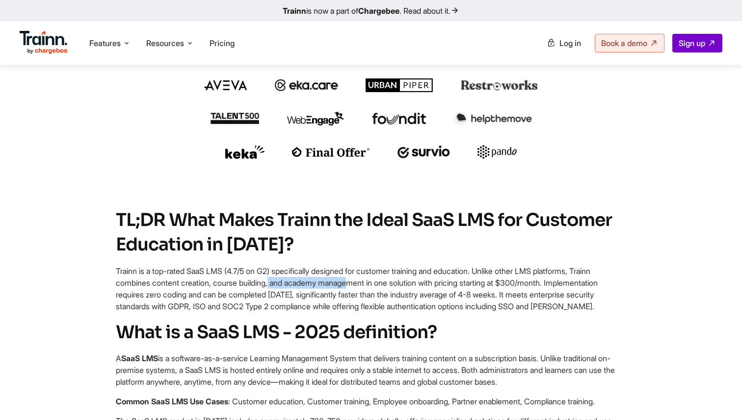
click at [291, 265] on p "Trainn is a top-rated SaaS LMS (4.7/5 on G2) specifically designed for customer…" at bounding box center [371, 288] width 510 height 47
drag, startPoint x: 305, startPoint y: 248, endPoint x: 347, endPoint y: 248, distance: 41.7
click at [347, 265] on p "Trainn is a top-rated SaaS LMS (4.7/5 on G2) specifically designed for customer…" at bounding box center [371, 288] width 510 height 47
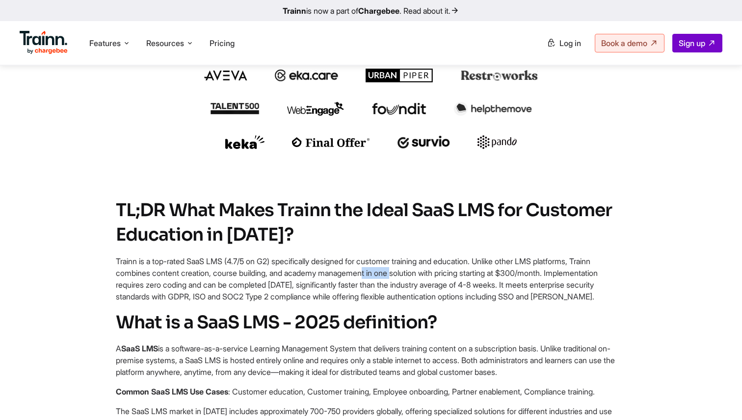
scroll to position [336, 0]
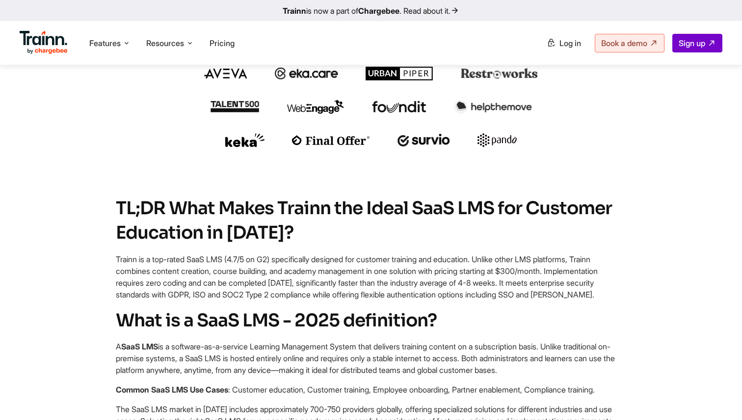
click at [307, 254] on p "Trainn is a top-rated SaaS LMS (4.7/5 on G2) specifically designed for customer…" at bounding box center [371, 277] width 510 height 47
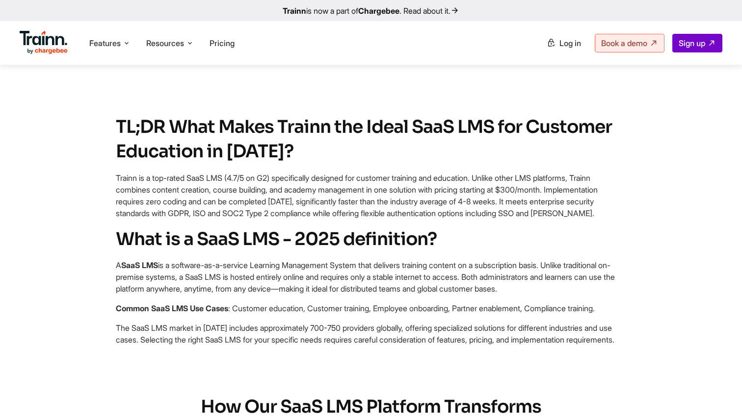
scroll to position [429, 0]
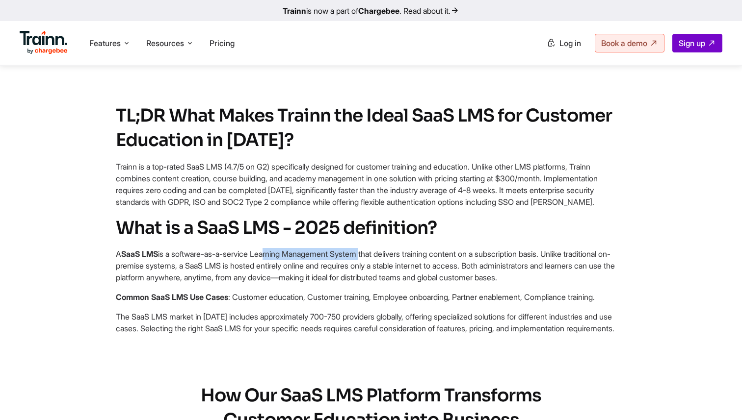
drag, startPoint x: 270, startPoint y: 232, endPoint x: 372, endPoint y: 231, distance: 102.5
click at [372, 248] on p "A SaaS LMS is a software-as-a-service Learning Management System that delivers …" at bounding box center [371, 265] width 510 height 35
drag, startPoint x: 115, startPoint y: 244, endPoint x: 230, endPoint y: 242, distance: 115.3
click at [230, 242] on section "What is a SaaS LMS - 2025 definition? A SaaS LMS is a software-as-a-service Lea…" at bounding box center [371, 275] width 628 height 119
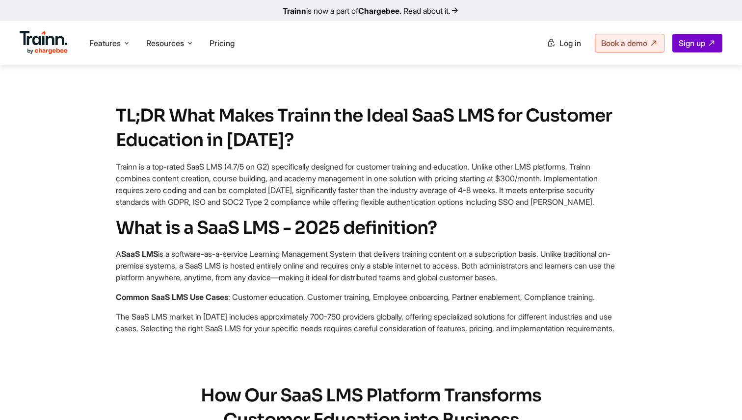
click at [245, 291] on p "Common SaaS LMS Use Cases : Customer education, Customer training, Employee onb…" at bounding box center [371, 297] width 510 height 12
drag, startPoint x: 108, startPoint y: 269, endPoint x: 233, endPoint y: 273, distance: 125.1
click at [233, 273] on section "What is a SaaS LMS - 2025 definition? A SaaS LMS is a software-as-a-service Lea…" at bounding box center [371, 275] width 628 height 119
click at [233, 291] on p "Common SaaS LMS Use Cases : Customer education, Customer training, Employee onb…" at bounding box center [371, 297] width 510 height 12
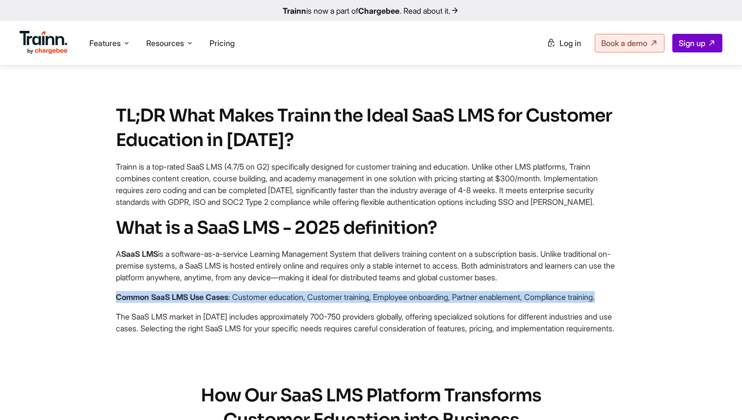
drag, startPoint x: 114, startPoint y: 274, endPoint x: 627, endPoint y: 275, distance: 513.5
click at [627, 275] on section "What is a SaaS LMS - 2025 definition? A SaaS LMS is a software-as-a-service Lea…" at bounding box center [371, 275] width 628 height 119
drag, startPoint x: 238, startPoint y: 277, endPoint x: 597, endPoint y: 276, distance: 359.0
click at [597, 291] on p "Common SaaS LMS Use Cases : Customer education, Customer training, Employee onb…" at bounding box center [371, 297] width 510 height 12
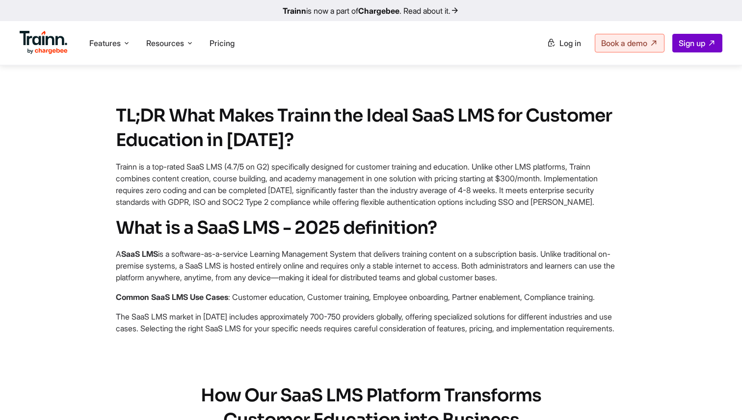
click at [233, 291] on p "Common SaaS LMS Use Cases : Customer education, Customer training, Employee onb…" at bounding box center [371, 297] width 510 height 12
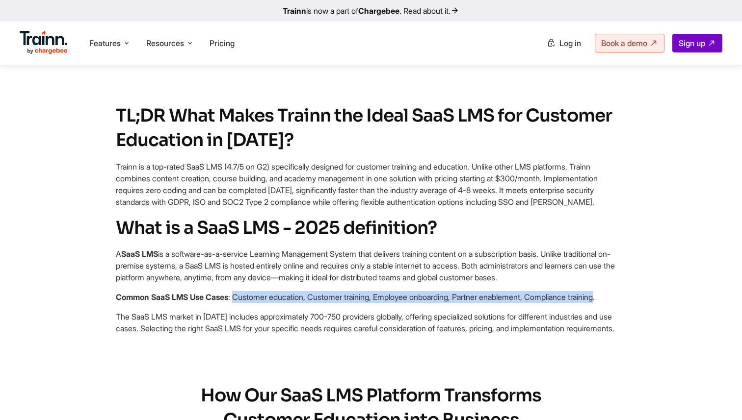
drag, startPoint x: 238, startPoint y: 273, endPoint x: 620, endPoint y: 271, distance: 381.6
click at [620, 291] on p "Common SaaS LMS Use Cases : Customer education, Customer training, Employee onb…" at bounding box center [371, 297] width 510 height 12
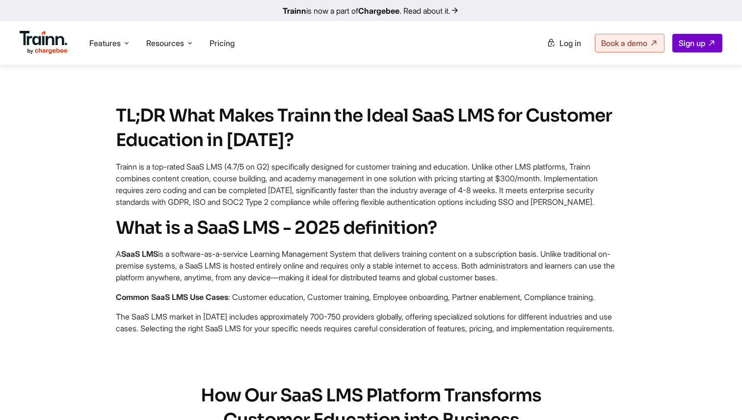
click at [383, 291] on p "Common SaaS LMS Use Cases : Customer education, Customer training, Employee onb…" at bounding box center [371, 297] width 510 height 12
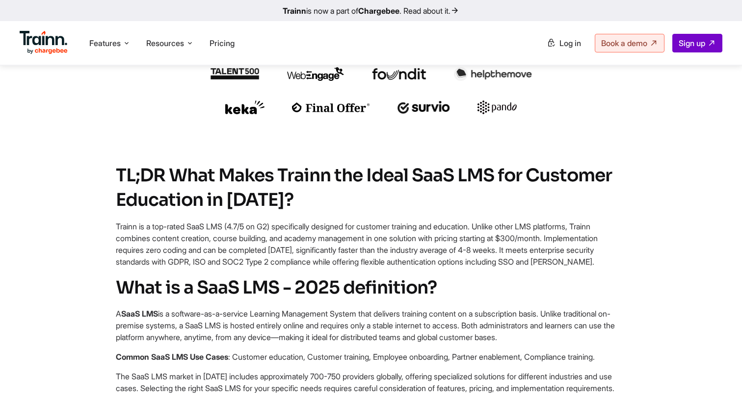
scroll to position [372, 0]
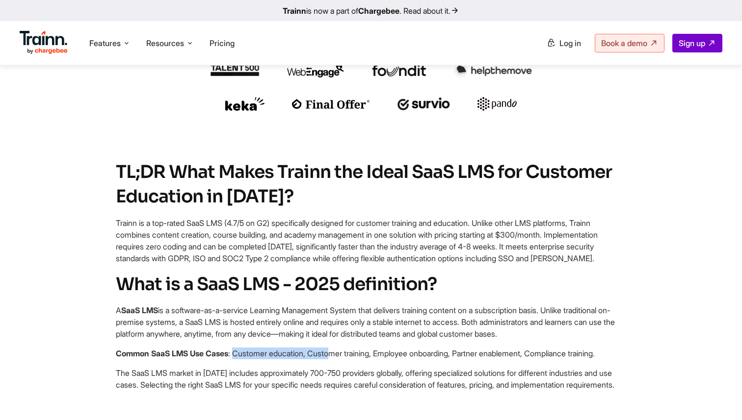
drag, startPoint x: 238, startPoint y: 330, endPoint x: 339, endPoint y: 330, distance: 101.0
click at [339, 348] on p "Common SaaS LMS Use Cases : Customer education, Customer training, Employee onb…" at bounding box center [371, 354] width 510 height 12
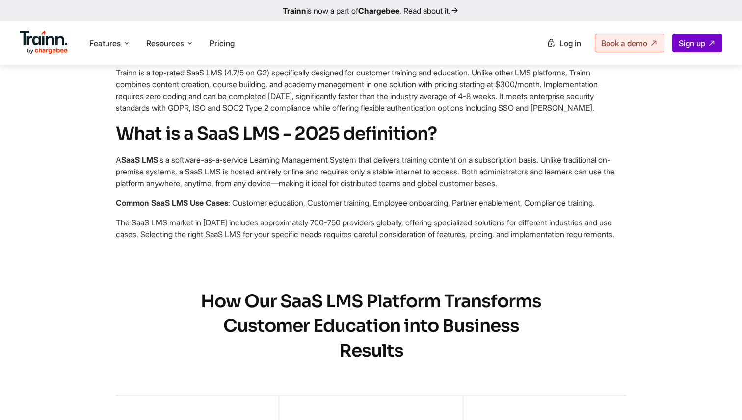
scroll to position [524, 0]
